Goal: Task Accomplishment & Management: Manage account settings

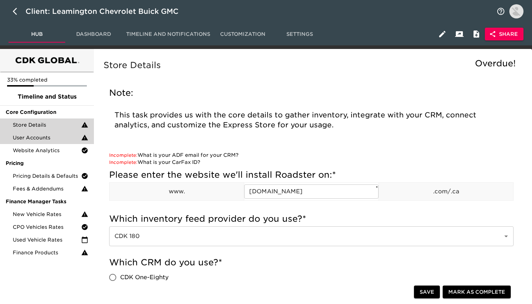
click at [68, 132] on div "User Accounts" at bounding box center [47, 137] width 94 height 13
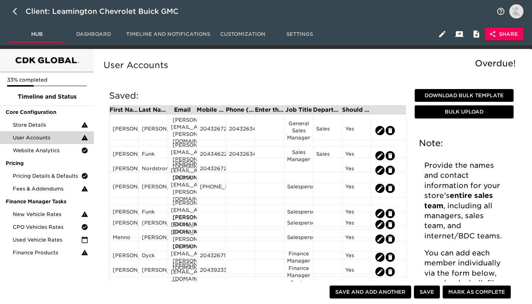
click at [104, 29] on button "Dashboard" at bounding box center [93, 34] width 57 height 17
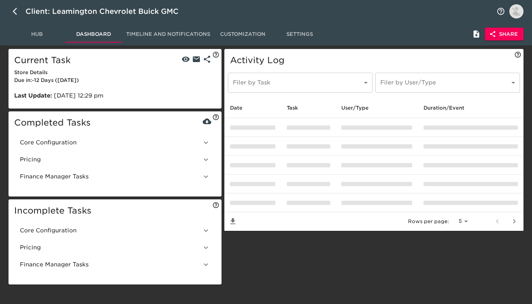
click at [120, 138] on span "Core Configuration" at bounding box center [111, 142] width 182 height 9
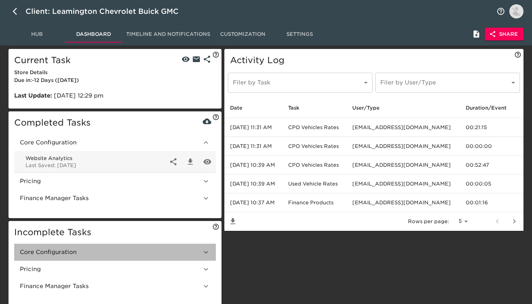
click at [120, 253] on span "Core Configuration" at bounding box center [111, 252] width 182 height 9
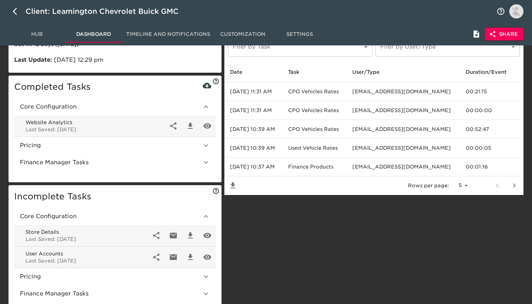
scroll to position [65, 0]
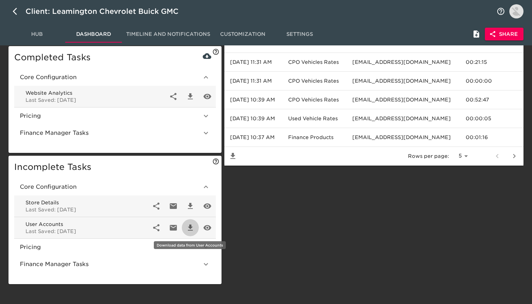
click at [191, 225] on icon "button" at bounding box center [190, 227] width 5 height 6
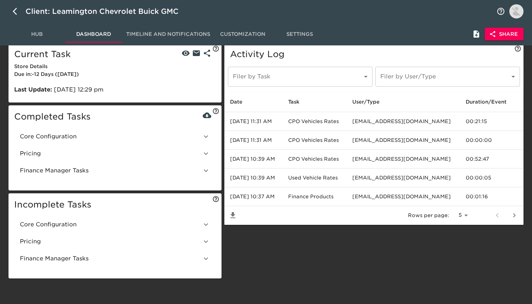
scroll to position [6, 0]
click at [36, 30] on span "Hub" at bounding box center [37, 34] width 48 height 9
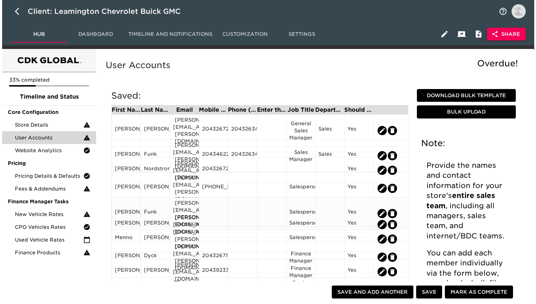
scroll to position [13, 0]
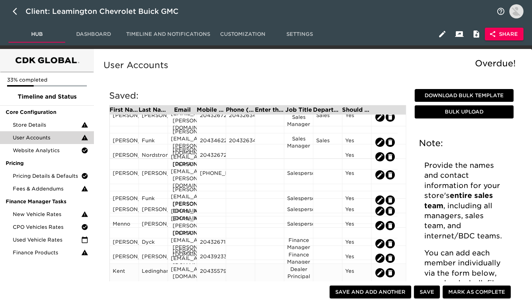
click at [189, 273] on div "[EMAIL_ADDRESS][DOMAIN_NAME]" at bounding box center [182, 272] width 23 height 14
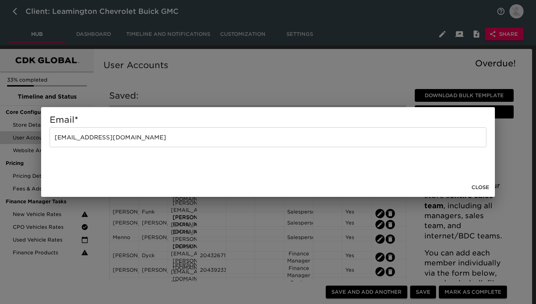
click at [204, 137] on input "[EMAIL_ADDRESS][DOMAIN_NAME]" at bounding box center [268, 137] width 436 height 20
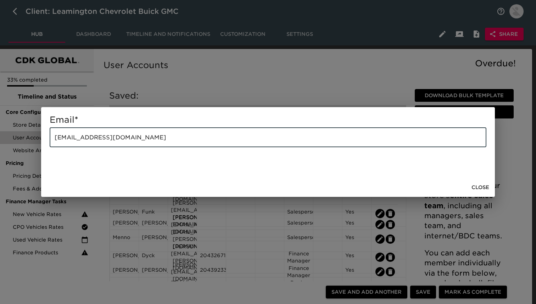
click at [204, 137] on input "[EMAIL_ADDRESS][DOMAIN_NAME]" at bounding box center [268, 137] width 436 height 20
click at [479, 190] on span "Close" at bounding box center [480, 187] width 18 height 9
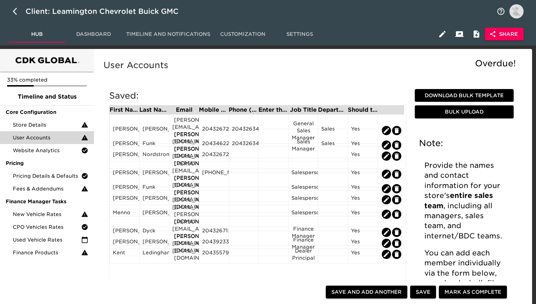
click at [479, 190] on span "Close" at bounding box center [480, 187] width 18 height 9
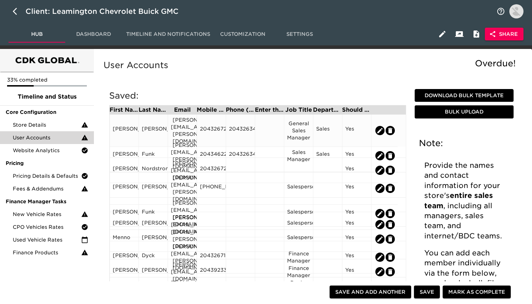
click at [244, 125] on div "2043263451" at bounding box center [240, 130] width 23 height 11
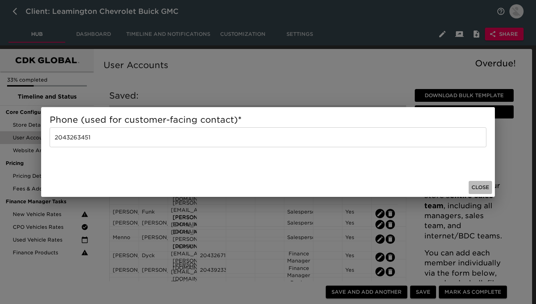
click at [482, 188] on span "Close" at bounding box center [480, 187] width 18 height 9
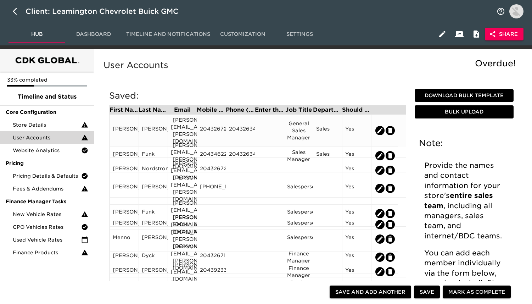
click at [194, 127] on div "[PERSON_NAME][EMAIL_ADDRESS][PERSON_NAME][DOMAIN_NAME]" at bounding box center [182, 130] width 23 height 28
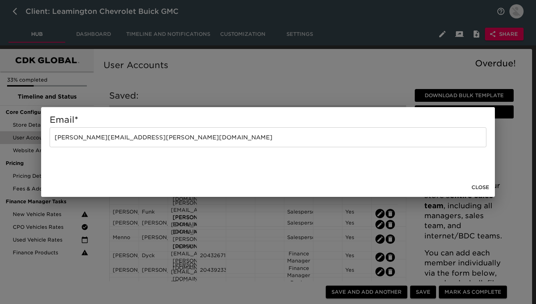
click at [214, 135] on input "[PERSON_NAME][EMAIL_ADDRESS][PERSON_NAME][DOMAIN_NAME]" at bounding box center [268, 137] width 436 height 20
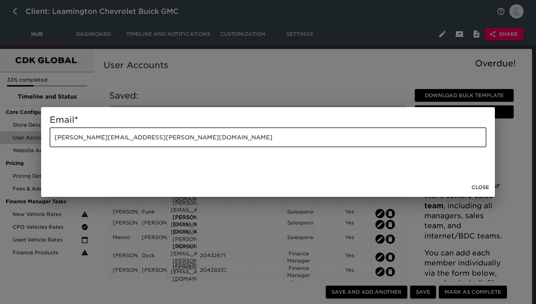
click at [214, 135] on input "[PERSON_NAME][EMAIL_ADDRESS][PERSON_NAME][DOMAIN_NAME]" at bounding box center [268, 137] width 436 height 20
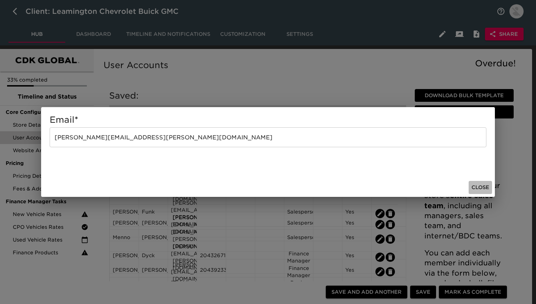
click at [477, 188] on span "Close" at bounding box center [480, 187] width 18 height 9
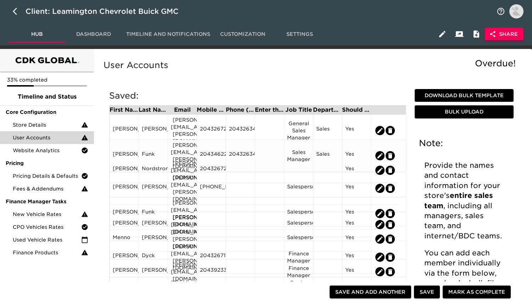
click at [186, 148] on div "[PERSON_NAME][EMAIL_ADDRESS][PERSON_NAME][DOMAIN_NAME]" at bounding box center [182, 155] width 23 height 28
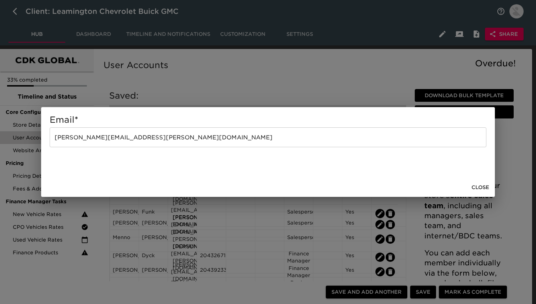
click at [221, 130] on input "[PERSON_NAME][EMAIL_ADDRESS][PERSON_NAME][DOMAIN_NAME]" at bounding box center [268, 137] width 436 height 20
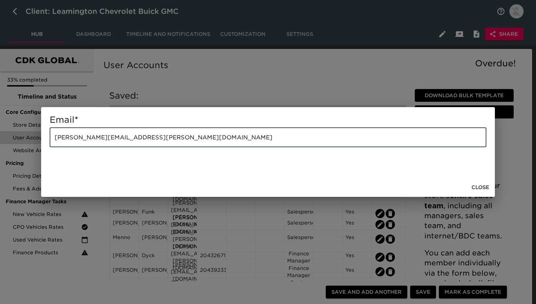
click at [221, 130] on input "[PERSON_NAME][EMAIL_ADDRESS][PERSON_NAME][DOMAIN_NAME]" at bounding box center [268, 137] width 436 height 20
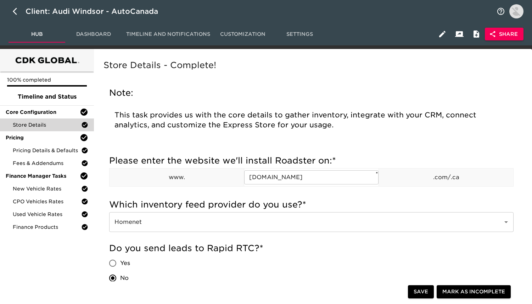
scroll to position [373, 0]
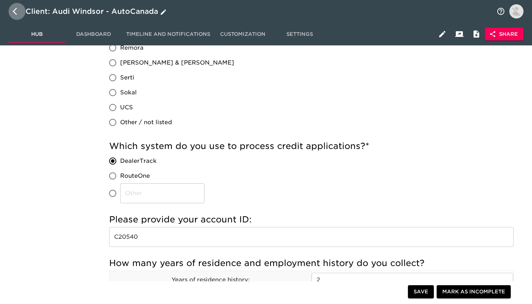
click at [15, 12] on icon "button" at bounding box center [17, 11] width 9 height 9
select select "25"
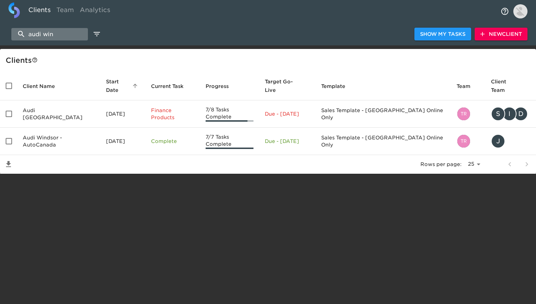
click at [43, 35] on input "audi win" at bounding box center [49, 34] width 77 height 12
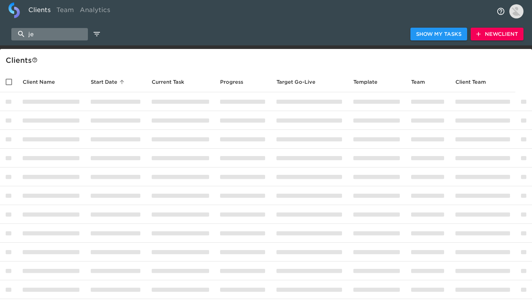
type input "j"
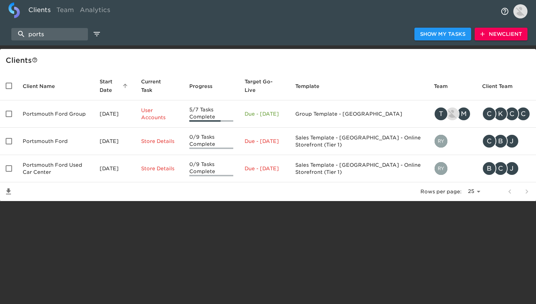
type input "ports"
click at [505, 36] on span "New Client" at bounding box center [500, 34] width 41 height 9
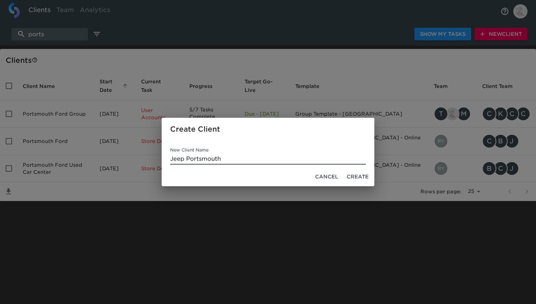
type input "Jeep Portsmouth"
click at [358, 177] on span "Create" at bounding box center [357, 176] width 22 height 9
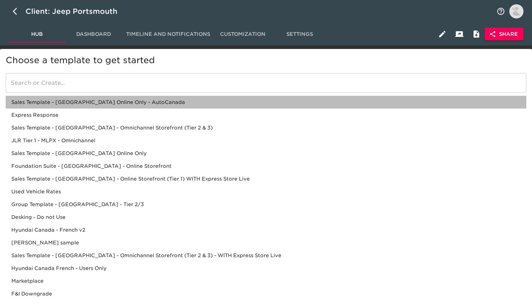
click at [85, 108] on div "Sales Template - Canada Online Only - AutoCanada" at bounding box center [266, 114] width 520 height 13
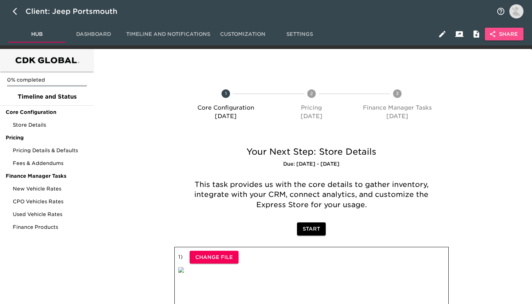
click at [509, 33] on span "Share" at bounding box center [503, 34] width 27 height 9
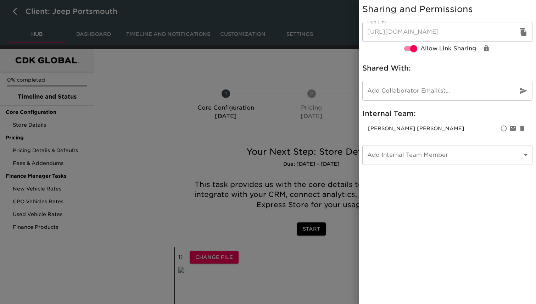
click at [522, 32] on icon "button" at bounding box center [522, 32] width 7 height 8
click at [248, 149] on div at bounding box center [268, 152] width 536 height 304
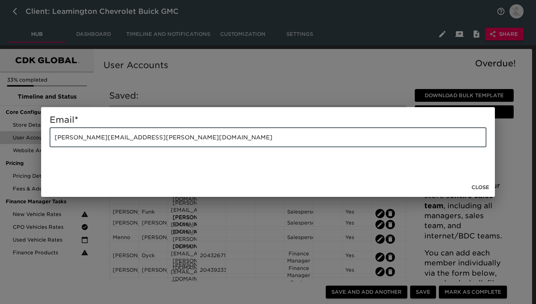
click at [331, 84] on div "Email * brian.funk@ledinghamgm.com ​ Close" at bounding box center [268, 152] width 536 height 304
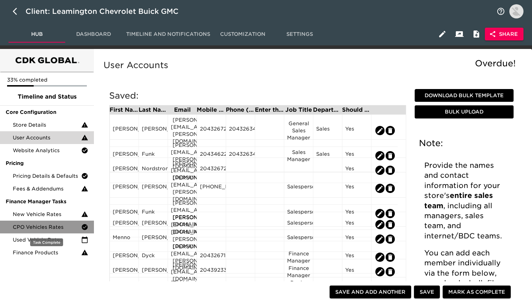
click at [61, 232] on div "CPO Vehicles Rates" at bounding box center [47, 226] width 94 height 13
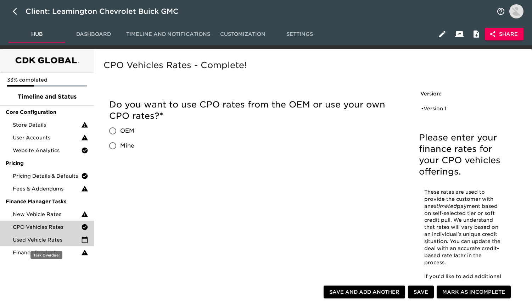
click at [58, 242] on span "Used Vehicle Rates" at bounding box center [47, 239] width 68 height 7
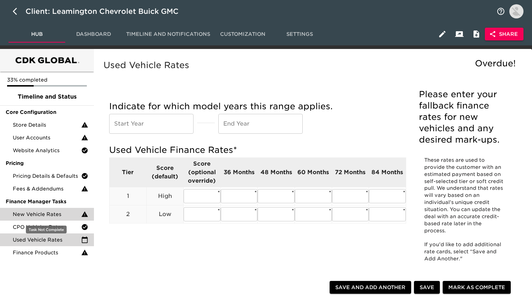
click at [50, 218] on div "New Vehicle Rates" at bounding box center [47, 214] width 94 height 13
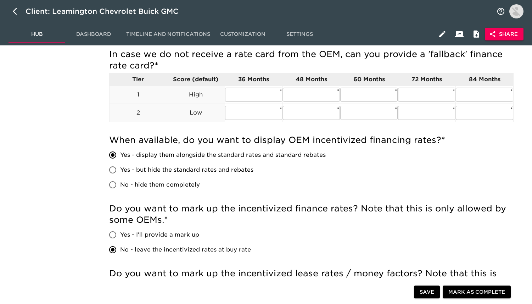
scroll to position [245, 0]
